Goal: Information Seeking & Learning: Learn about a topic

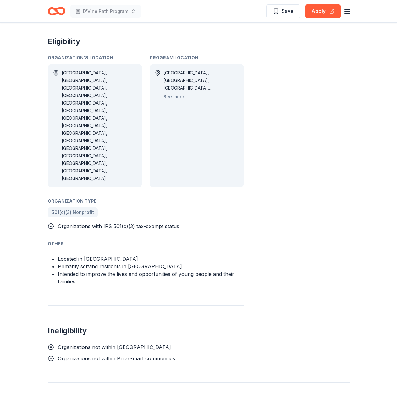
scroll to position [314, 0]
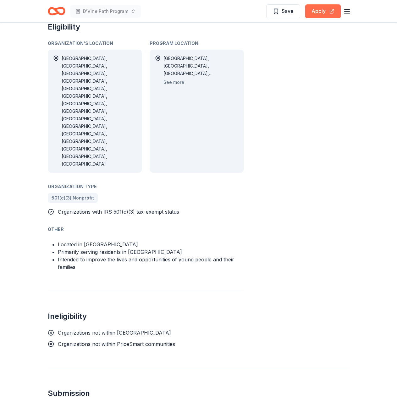
click at [323, 11] on button "Apply" at bounding box center [323, 11] width 36 height 14
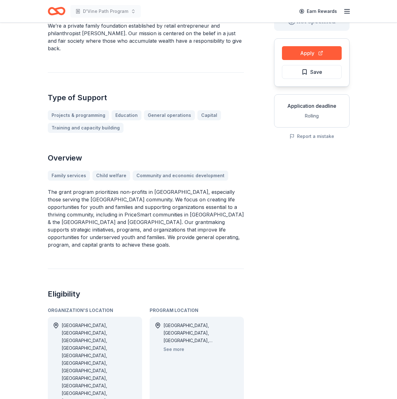
scroll to position [0, 0]
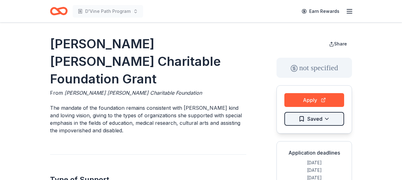
click at [325, 121] on html "D'Vine Path Program Earn Rewards Grace Helen Spearman Charitable Foundation Gra…" at bounding box center [201, 90] width 402 height 180
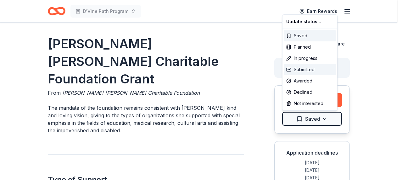
click at [315, 67] on div "Submitted" at bounding box center [310, 69] width 52 height 11
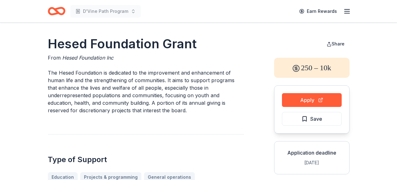
click at [134, 43] on h1 "Hesed Foundation Grant" at bounding box center [146, 44] width 196 height 18
click at [314, 102] on button "Apply" at bounding box center [312, 100] width 60 height 14
click at [333, 121] on button "Save" at bounding box center [312, 119] width 60 height 14
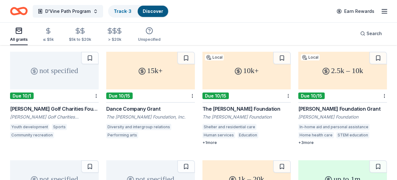
scroll to position [31, 0]
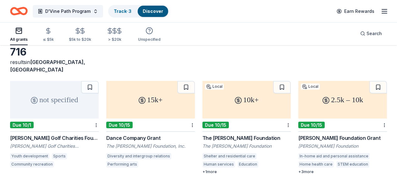
click at [136, 102] on div "15k+" at bounding box center [150, 100] width 89 height 38
click at [266, 99] on div "10k+" at bounding box center [246, 100] width 89 height 38
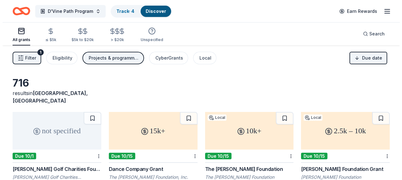
scroll to position [0, 0]
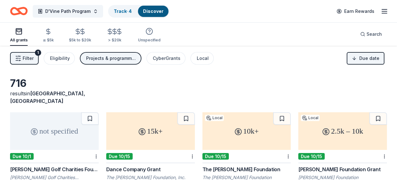
click at [27, 59] on span "Filter" at bounding box center [28, 59] width 11 height 8
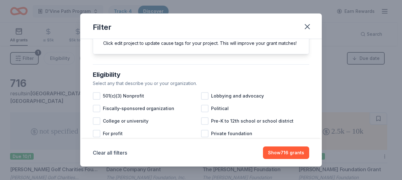
scroll to position [63, 0]
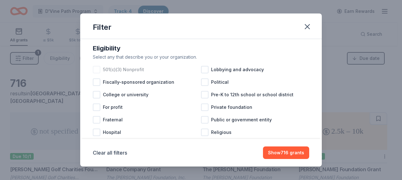
click at [96, 74] on div at bounding box center [97, 70] width 8 height 8
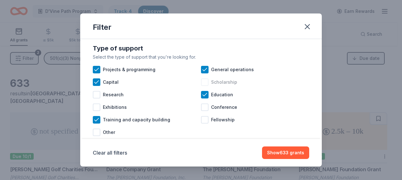
scroll to position [283, 0]
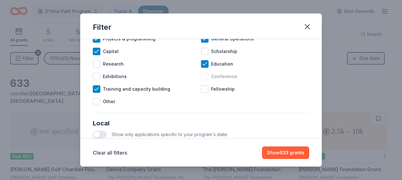
click at [201, 80] on div at bounding box center [205, 77] width 8 height 8
click at [100, 108] on div "Other" at bounding box center [147, 102] width 108 height 13
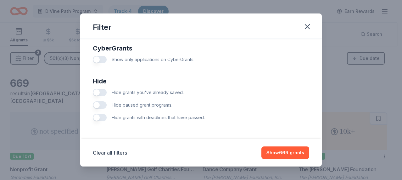
scroll to position [366, 0]
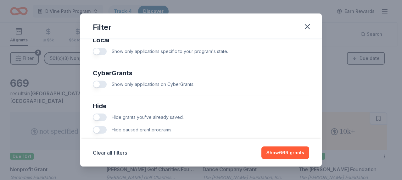
click at [103, 55] on button "button" at bounding box center [100, 52] width 14 height 8
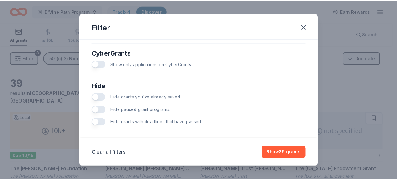
scroll to position [398, 0]
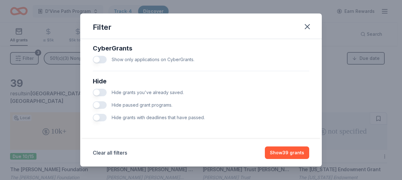
click at [105, 105] on button "button" at bounding box center [100, 106] width 14 height 8
click at [100, 115] on button "button" at bounding box center [100, 118] width 14 height 8
click at [287, 158] on button "Show 17 grants" at bounding box center [287, 153] width 43 height 13
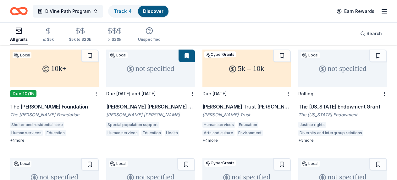
scroll to position [31, 0]
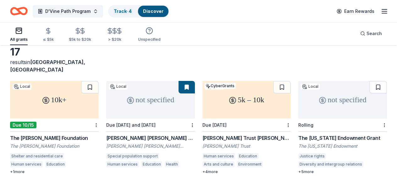
click at [67, 98] on div "10k+" at bounding box center [54, 100] width 89 height 38
click at [255, 94] on div "5k – 10k" at bounding box center [246, 100] width 89 height 38
click at [327, 97] on div "not specified" at bounding box center [342, 100] width 89 height 38
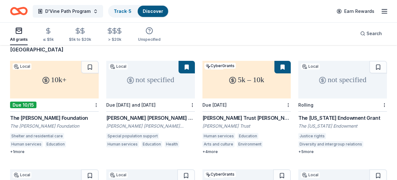
scroll to position [63, 0]
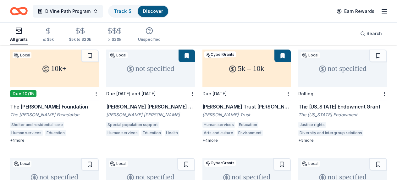
click at [330, 66] on div "not specified" at bounding box center [342, 69] width 89 height 38
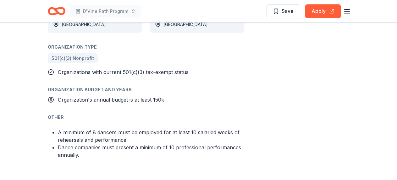
scroll to position [346, 0]
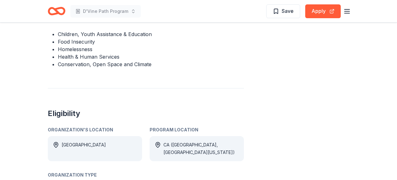
scroll to position [251, 0]
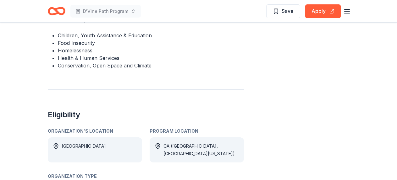
scroll to position [346, 0]
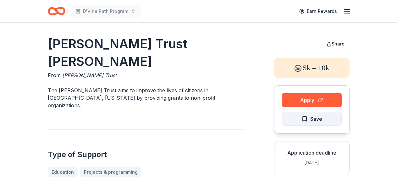
click at [326, 115] on button "Save" at bounding box center [312, 119] width 60 height 14
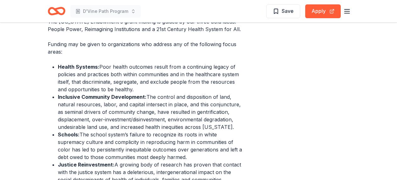
scroll to position [126, 0]
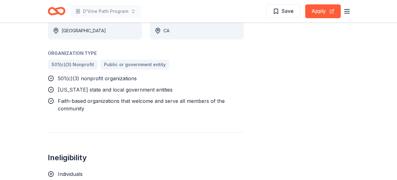
scroll to position [503, 0]
